Goal: Information Seeking & Learning: Learn about a topic

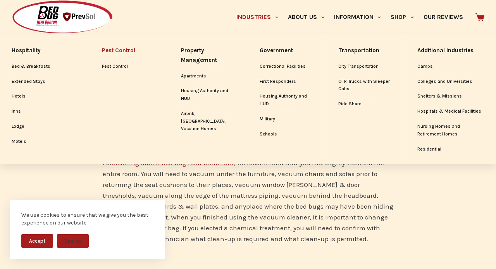
scroll to position [1672, 0]
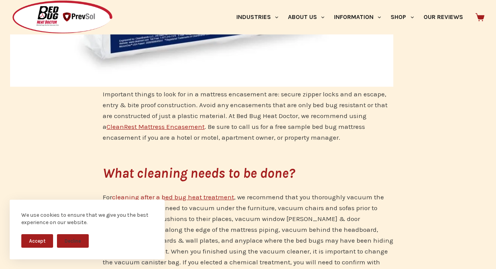
click at [364, 148] on div "What to expect after a bed bug treatment. So, you have just had a bed bug treat…" at bounding box center [248, 36] width 496 height 2977
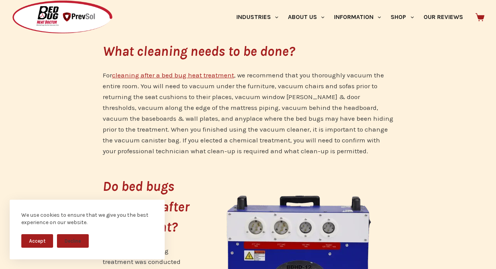
scroll to position [1759, 0]
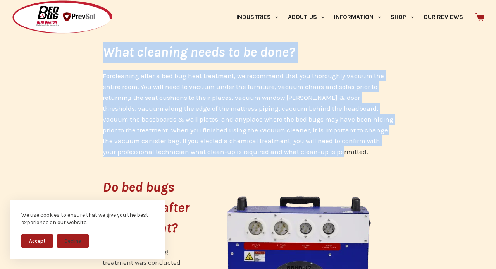
drag, startPoint x: 100, startPoint y: 41, endPoint x: 397, endPoint y: 151, distance: 316.8
copy div "What cleaning needs to be done? For cleaning after a bed bug heat treatment , w…"
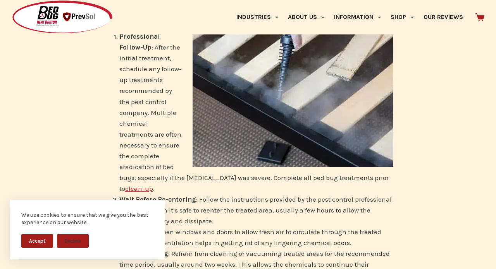
scroll to position [359, 0]
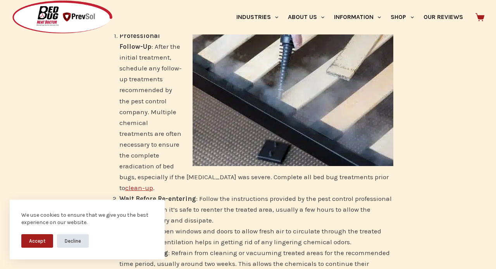
click at [74, 243] on button "Decline" at bounding box center [73, 241] width 32 height 14
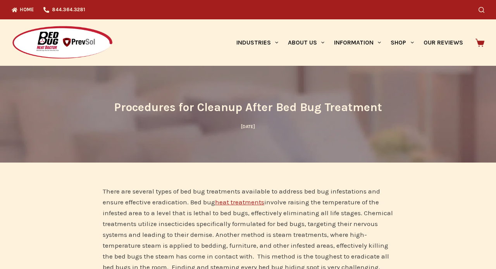
scroll to position [0, 0]
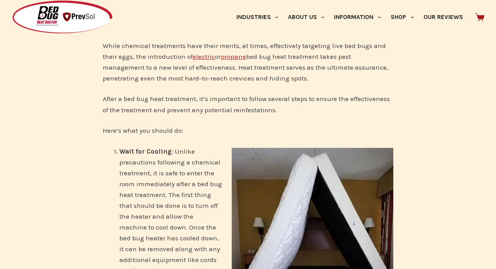
scroll to position [776, 0]
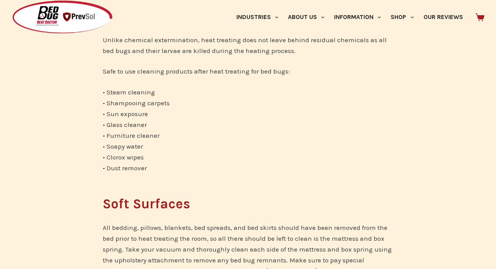
scroll to position [433, 0]
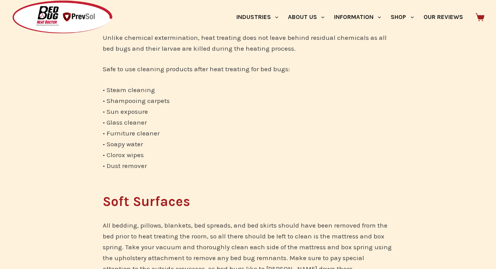
click at [101, 35] on picture at bounding box center [62, 32] width 101 height 8
drag, startPoint x: 103, startPoint y: 35, endPoint x: 120, endPoint y: 33, distance: 17.2
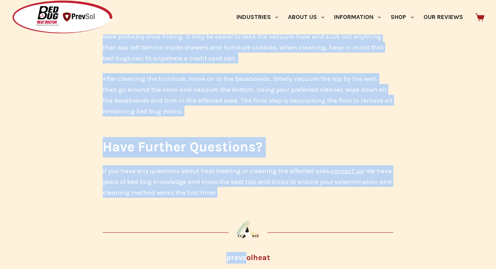
scroll to position [779, 0]
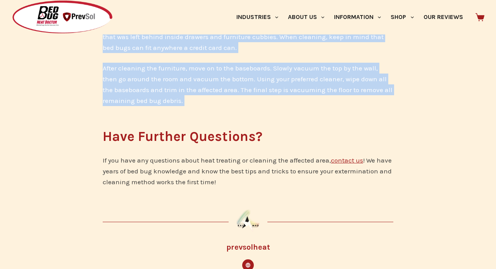
drag, startPoint x: 103, startPoint y: 64, endPoint x: 212, endPoint y: 114, distance: 120.3
copy div "Safe to use cleaning products after heat treating for bed bugs: • Steam cleanin…"
